Goal: Check status

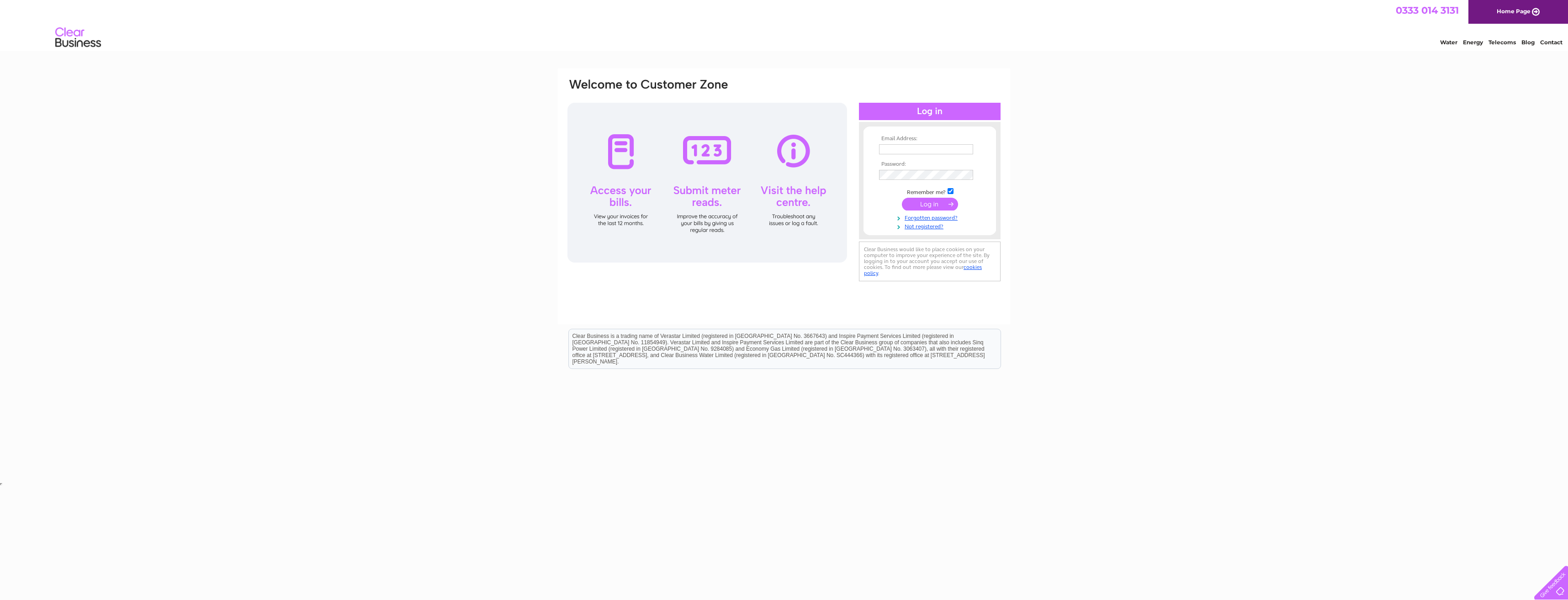
type input "finance@burradale.co.uk"
click at [925, 206] on input "submit" at bounding box center [930, 204] width 56 height 13
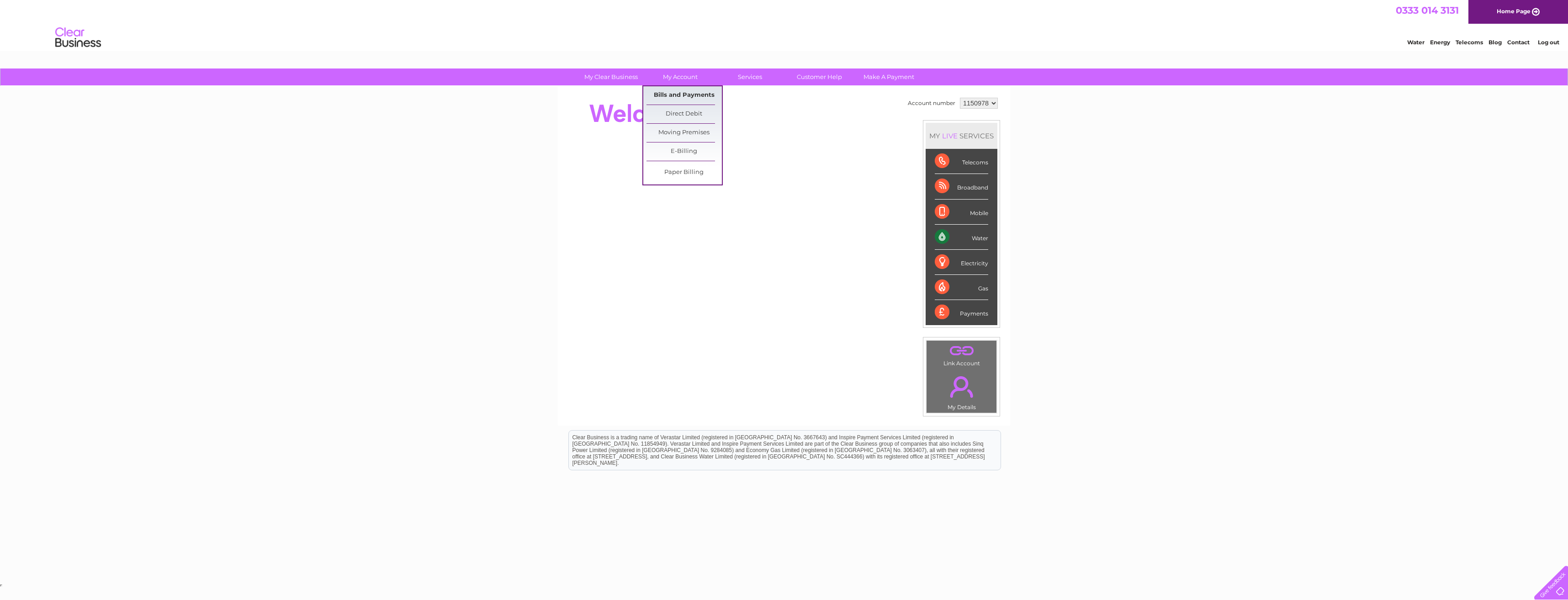
click at [683, 90] on link "Bills and Payments" at bounding box center [684, 95] width 75 height 19
click at [683, 94] on link "Bills and Payments" at bounding box center [684, 95] width 75 height 19
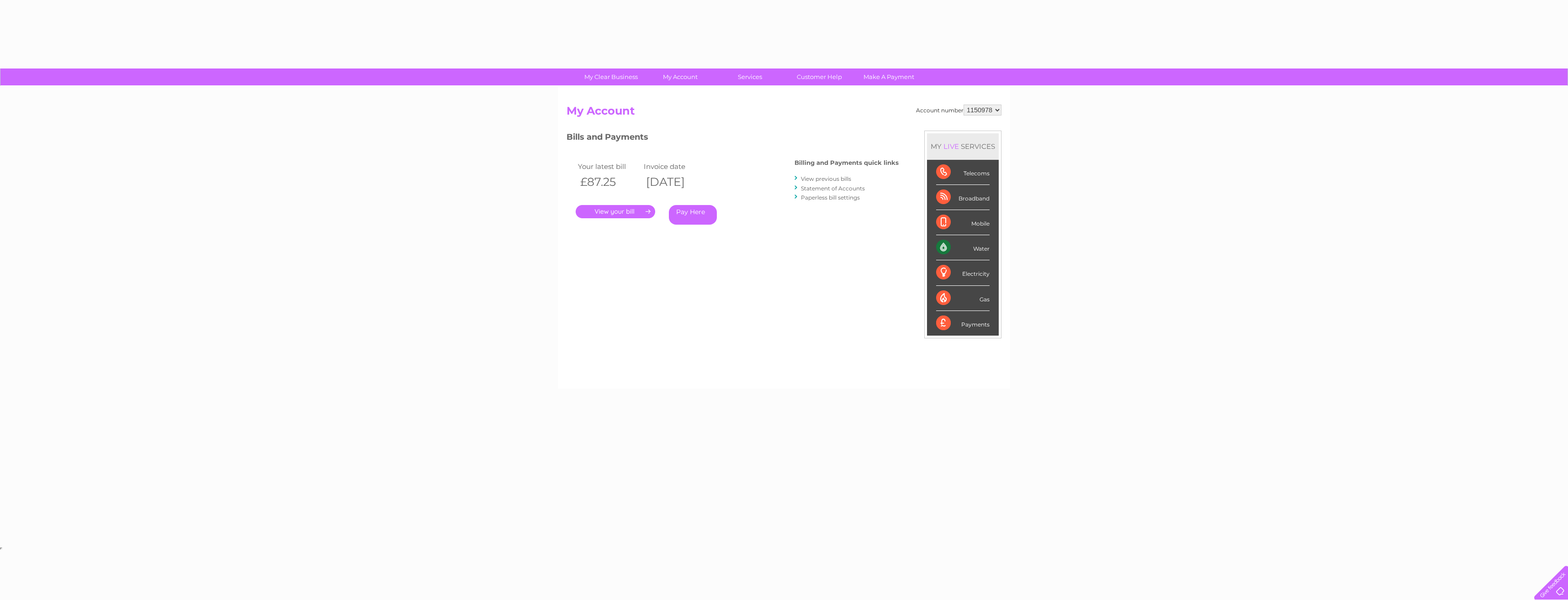
click at [640, 208] on link "." at bounding box center [615, 211] width 80 height 14
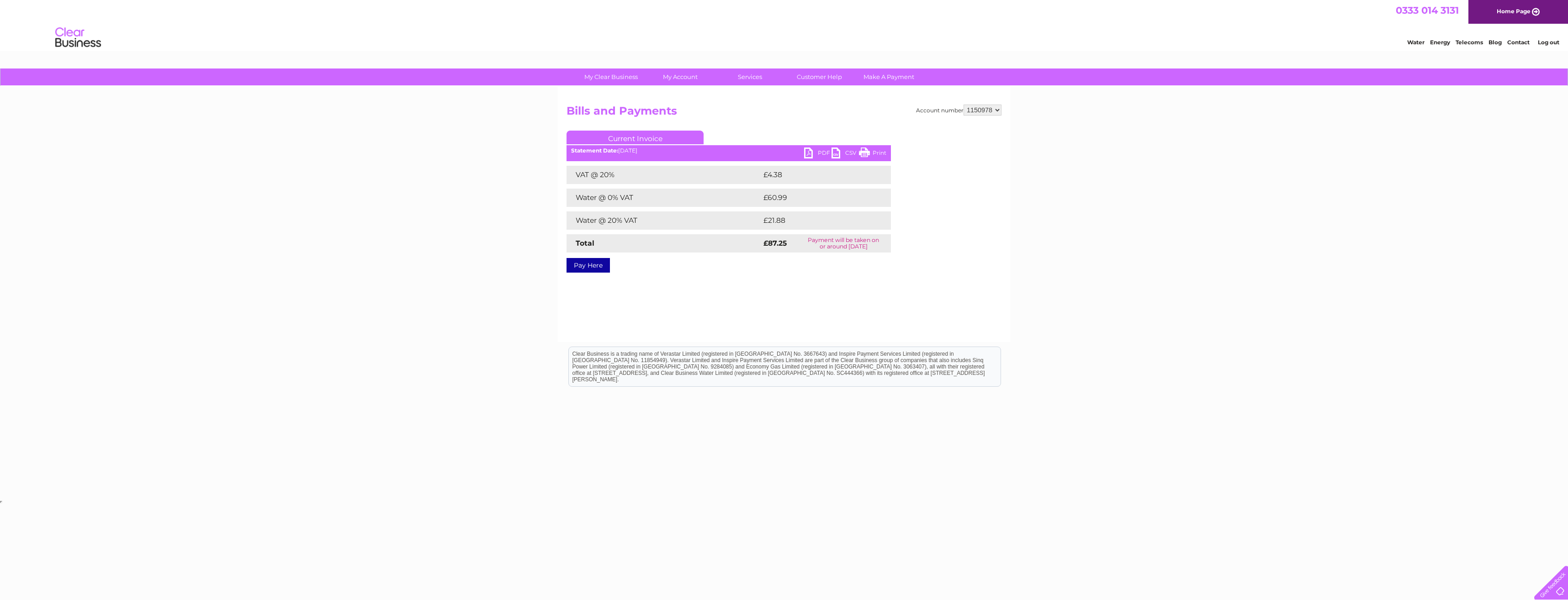
click at [805, 149] on link "PDF" at bounding box center [817, 154] width 27 height 14
